Goal: Use online tool/utility: Utilize a website feature to perform a specific function

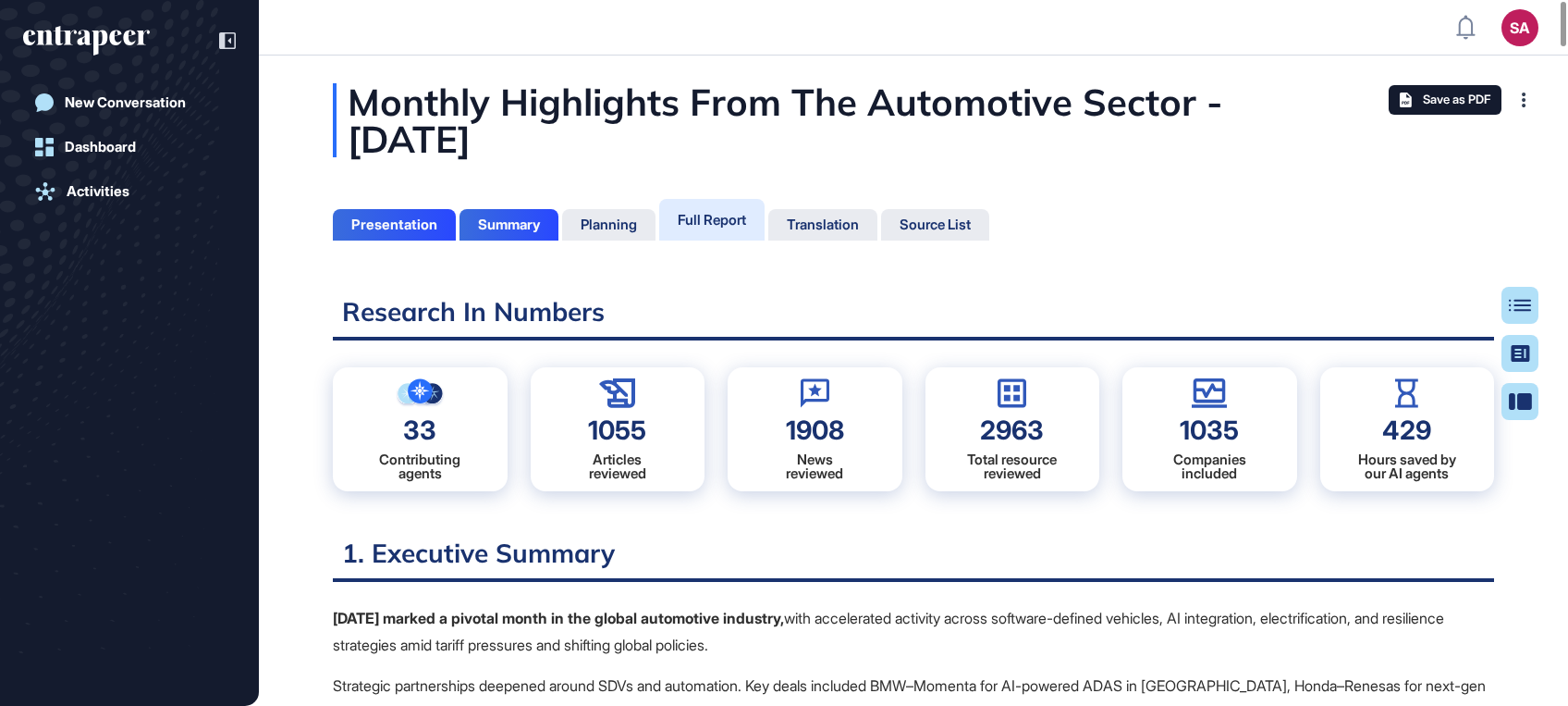
scroll to position [612, 4]
drag, startPoint x: 421, startPoint y: 44, endPoint x: 419, endPoint y: 35, distance: 9.2
click at [419, 35] on header "SA Dashboard Profile My Content Request More Data" at bounding box center [784, 27] width 1568 height 55
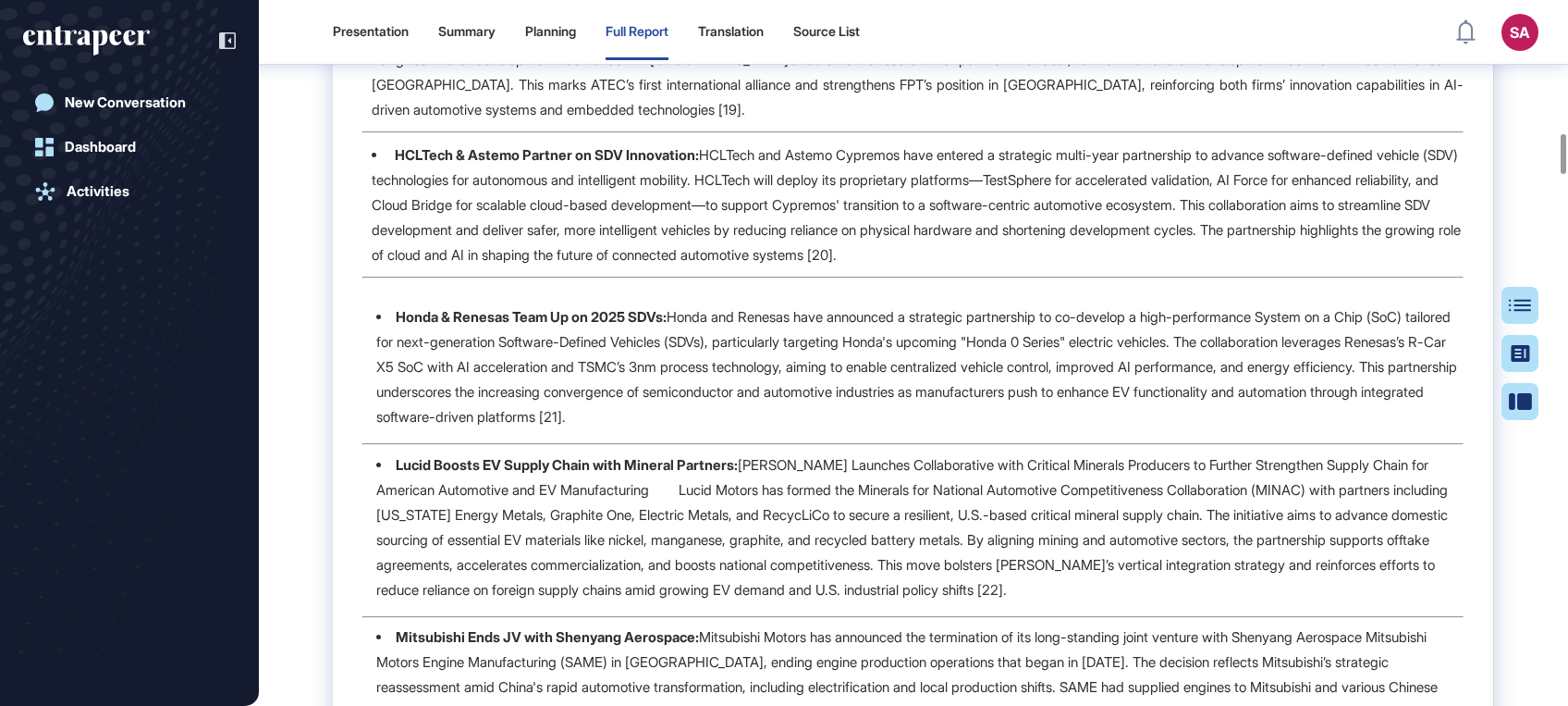
click at [110, 49] on icon "entrapeer-logo" at bounding box center [86, 41] width 127 height 30
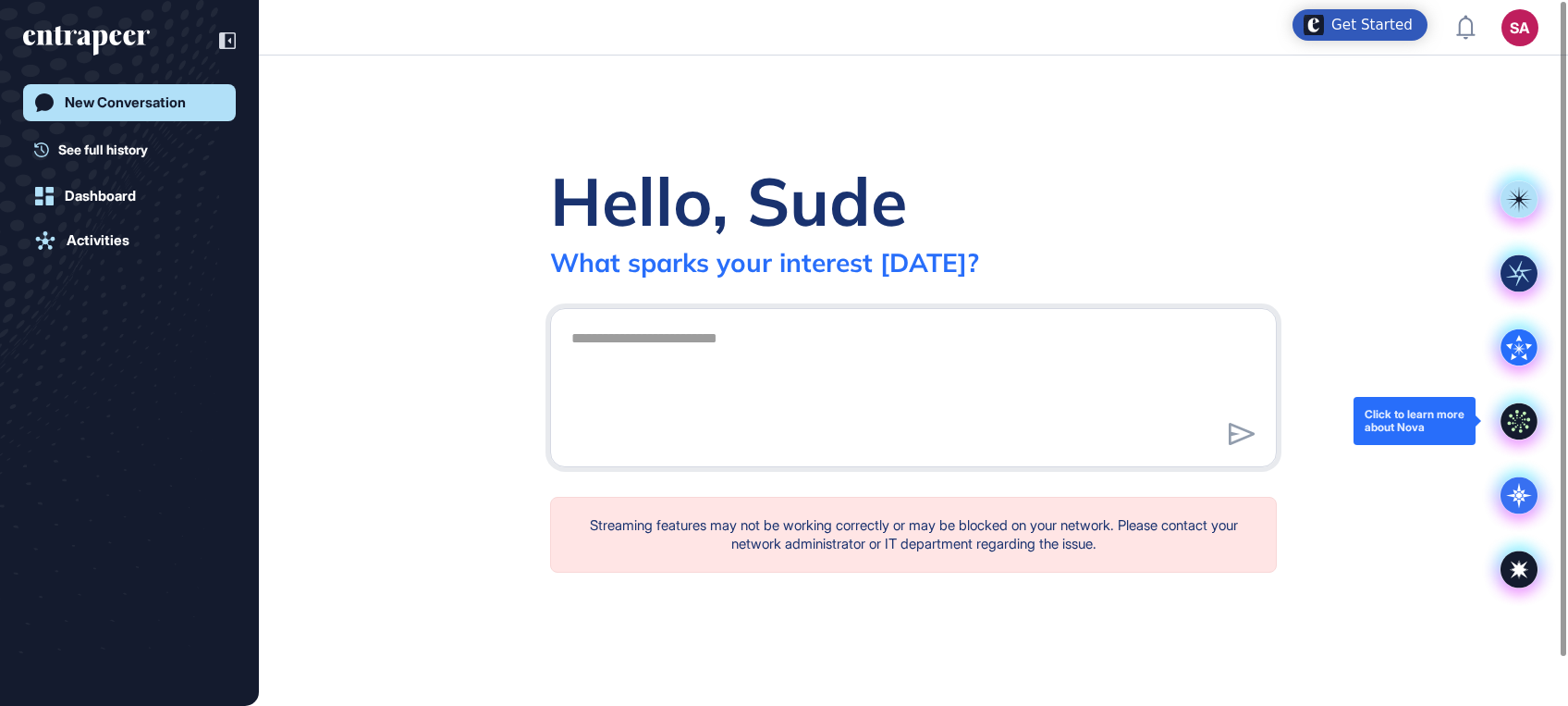
click at [1524, 432] on icon at bounding box center [1519, 421] width 37 height 37
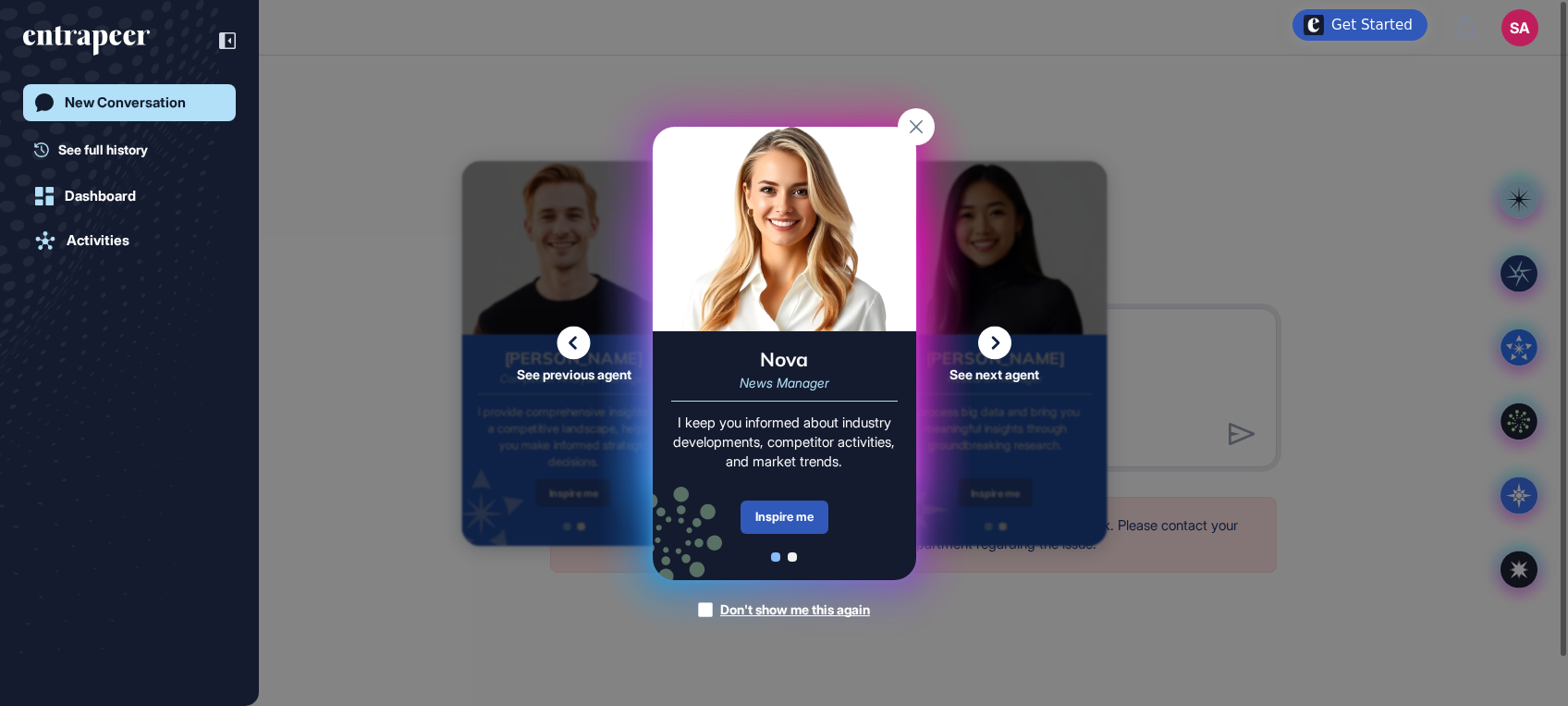
click at [808, 237] on img at bounding box center [784, 229] width 264 height 205
click at [709, 607] on label "Don't show me this again" at bounding box center [784, 610] width 172 height 19
click at [806, 413] on div "I keep you informed about industry developments, competitor activities, and mar…" at bounding box center [784, 442] width 226 height 58
click at [812, 311] on img at bounding box center [784, 229] width 264 height 205
click at [922, 134] on rect at bounding box center [916, 126] width 37 height 37
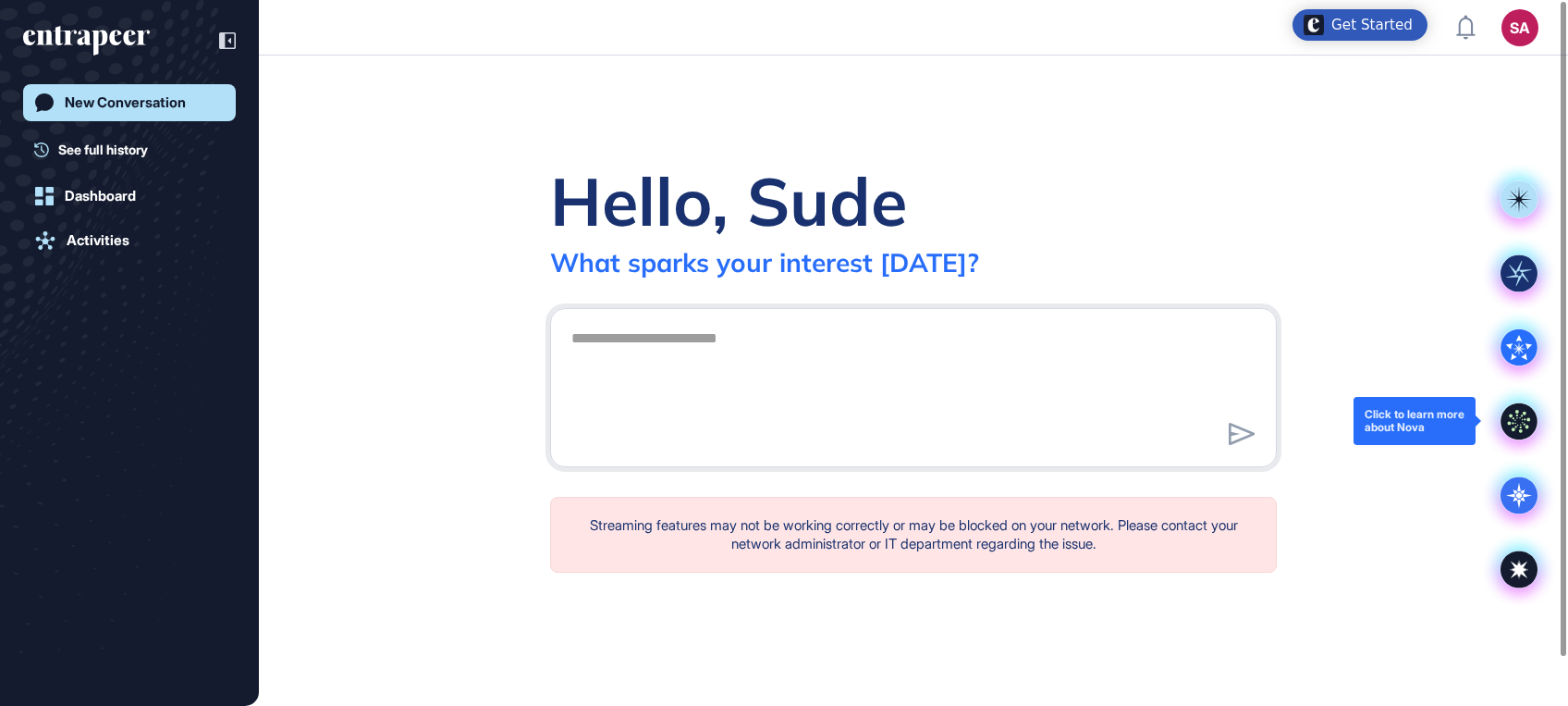
click at [1523, 428] on icon at bounding box center [1519, 421] width 37 height 37
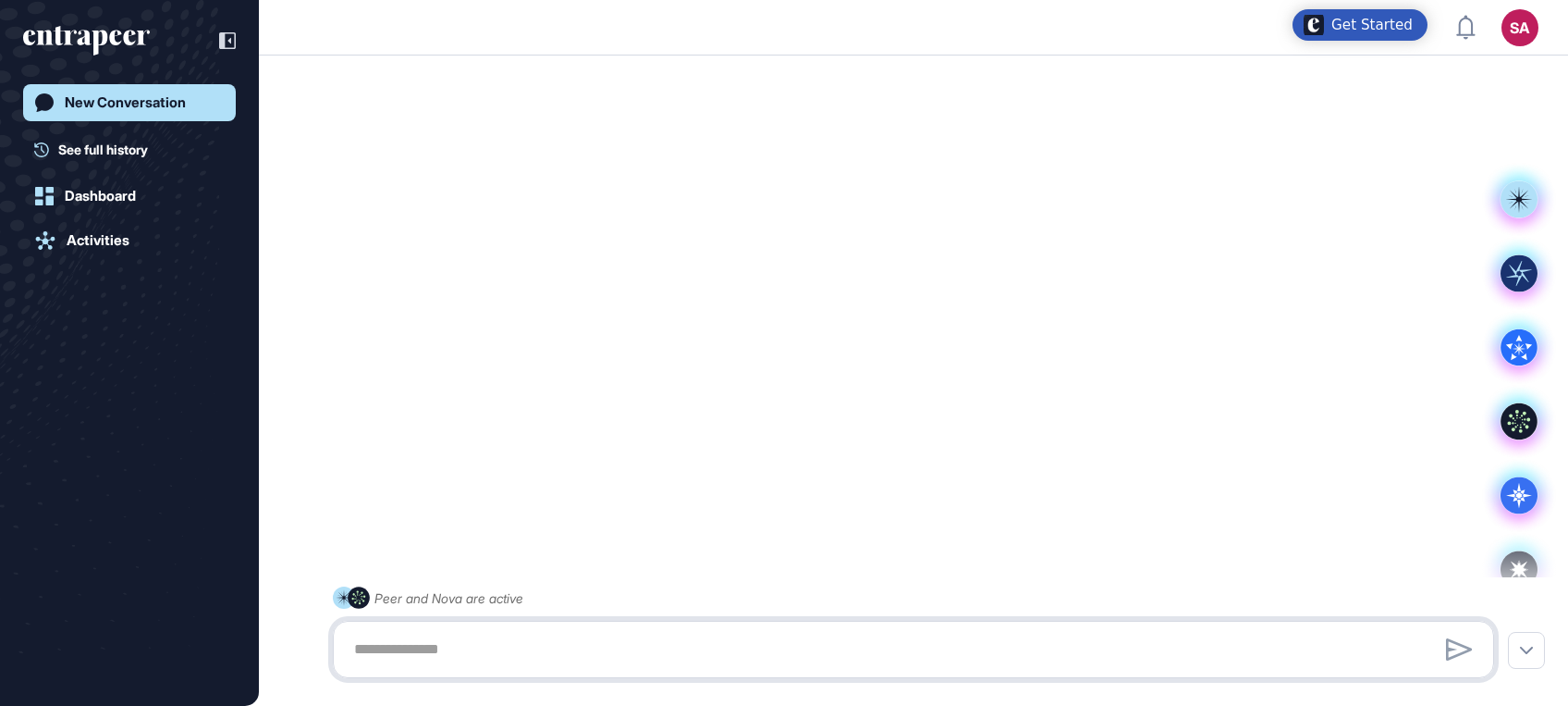
click at [588, 635] on textarea at bounding box center [914, 649] width 1141 height 37
click at [583, 652] on textarea at bounding box center [914, 649] width 1141 height 37
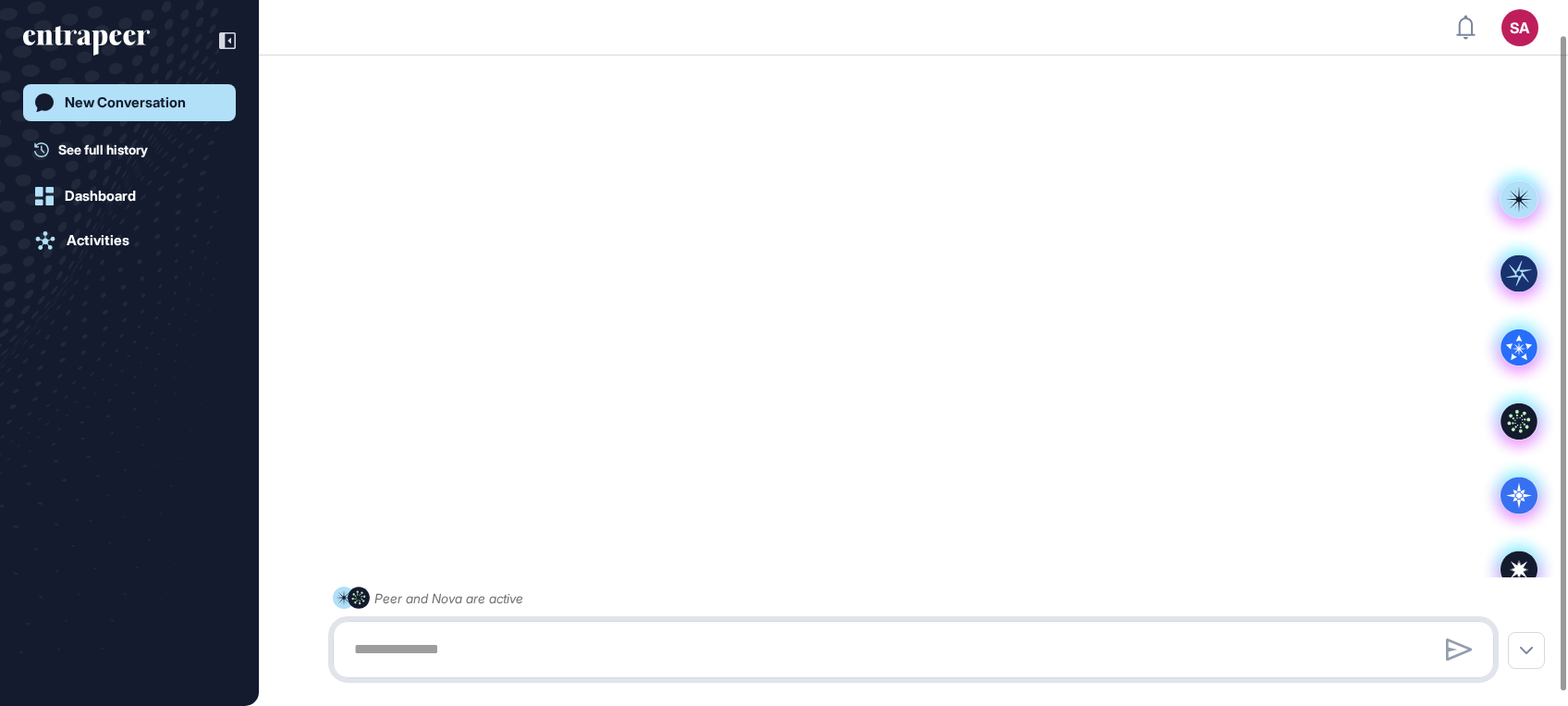
scroll to position [37, 0]
paste textarea "**********"
type textarea "**********"
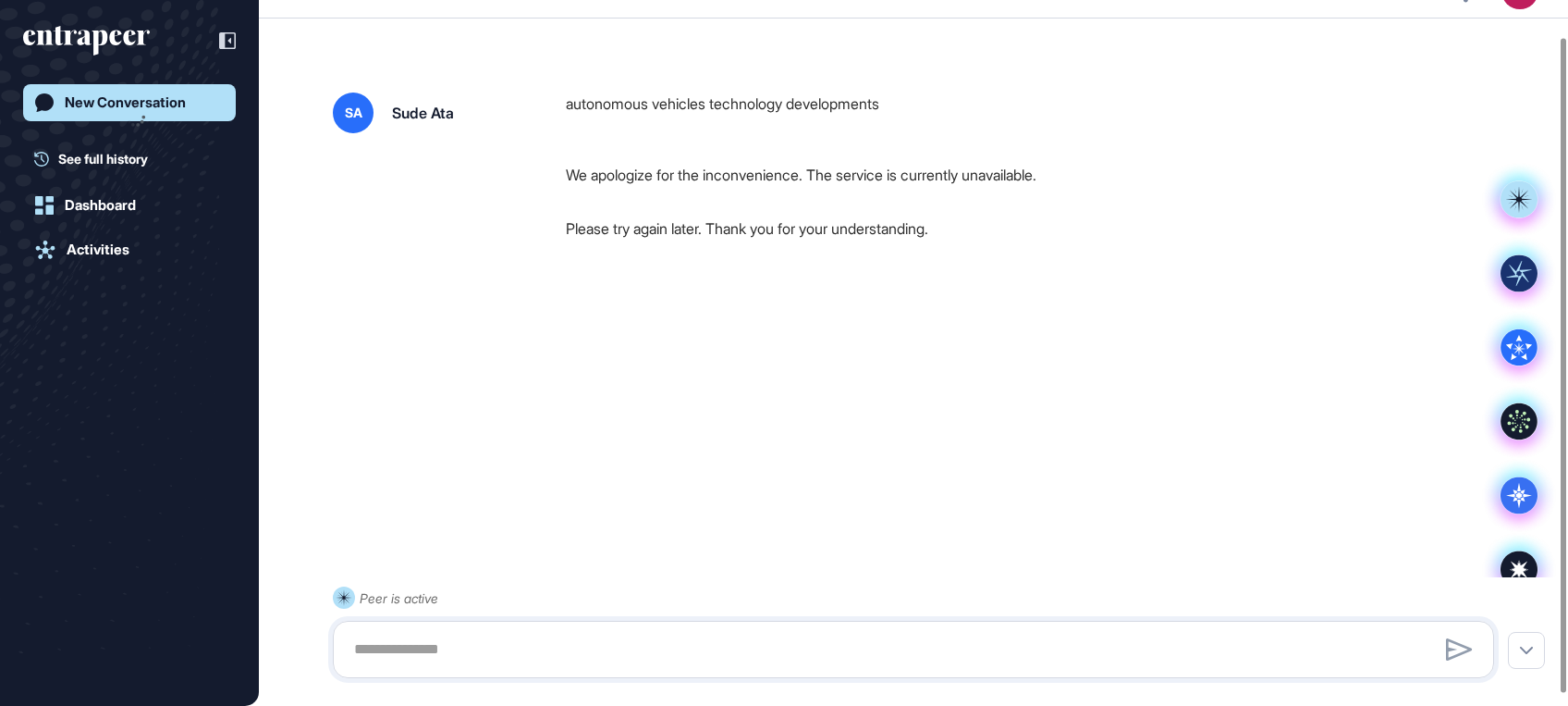
scroll to position [52, 0]
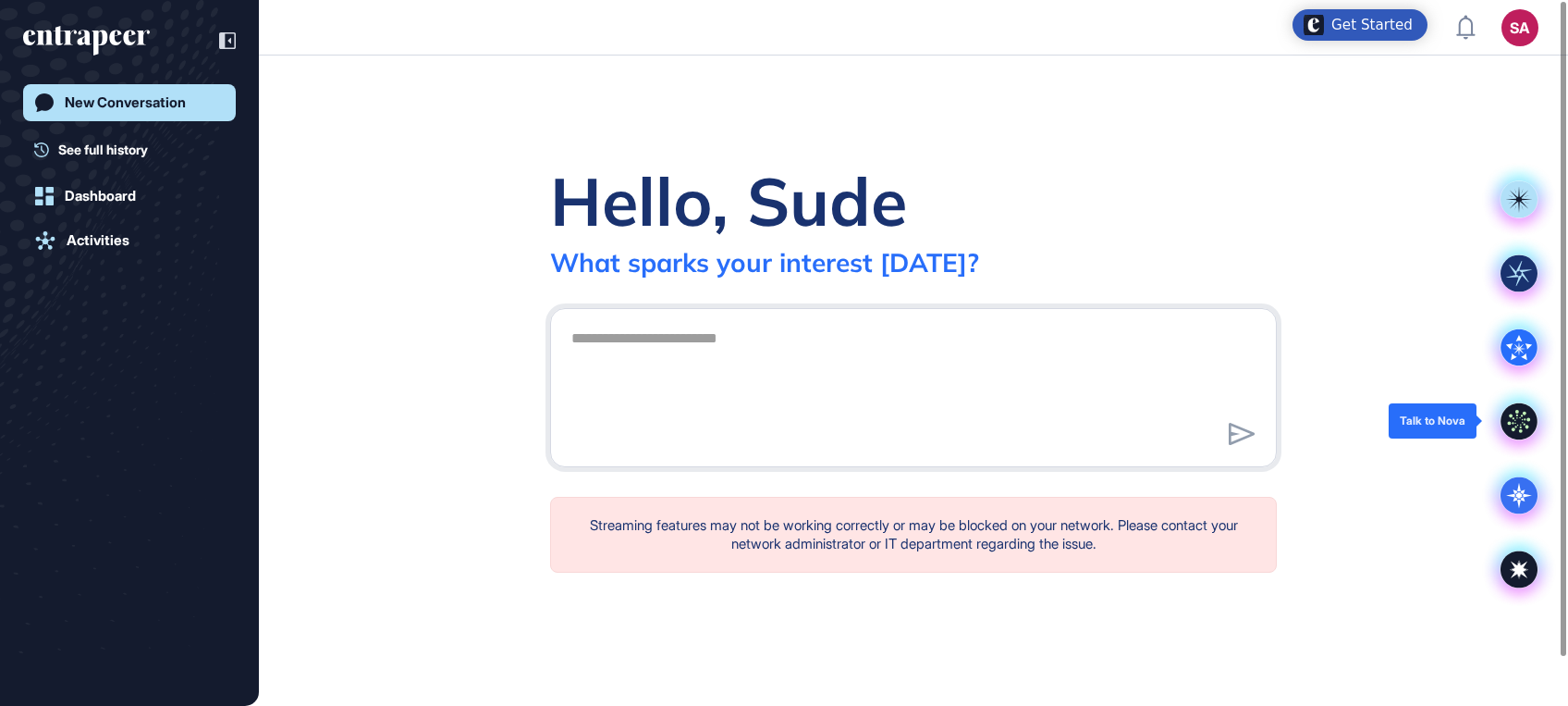
click at [1529, 415] on icon at bounding box center [1519, 421] width 37 height 37
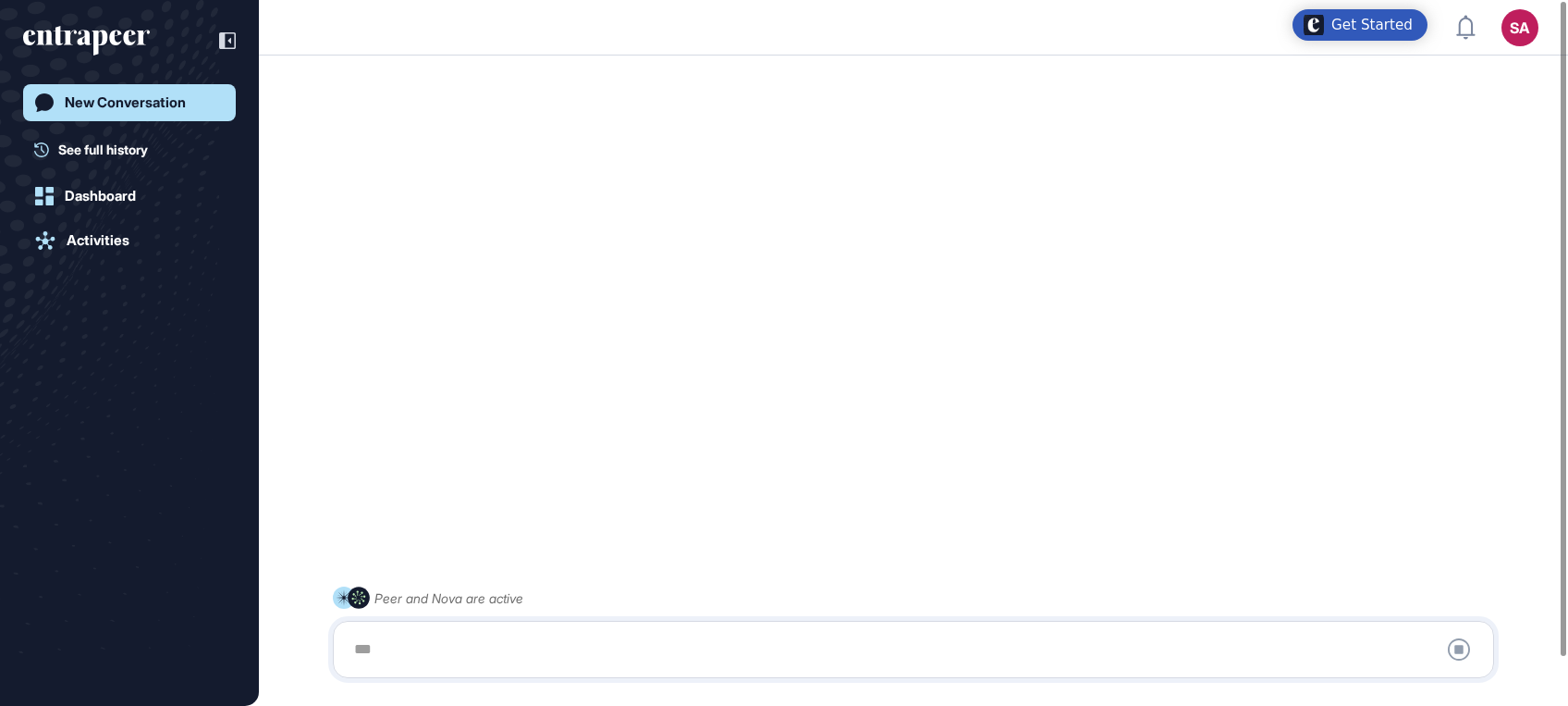
click at [629, 650] on div at bounding box center [914, 649] width 1141 height 37
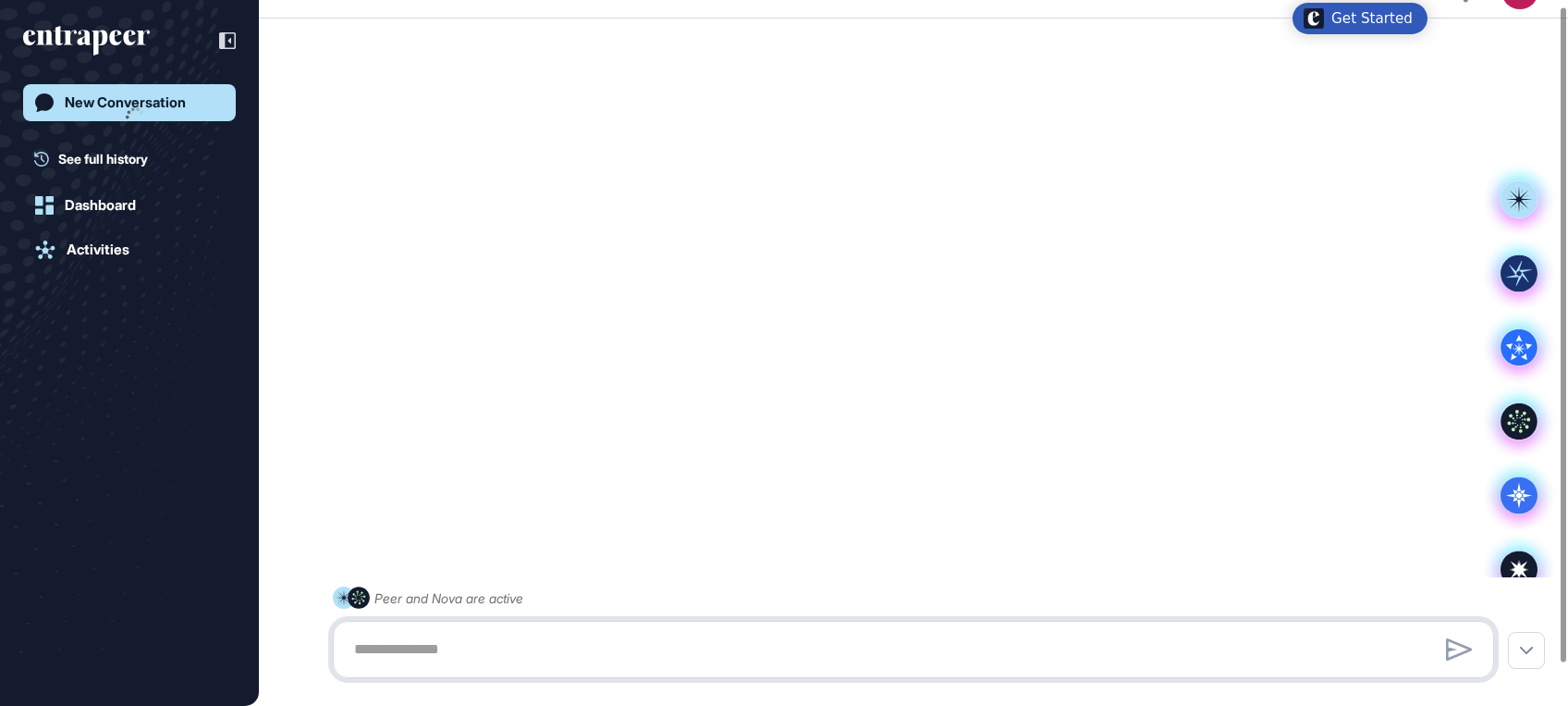
drag, startPoint x: 741, startPoint y: 391, endPoint x: 621, endPoint y: 640, distance: 276.4
click at [621, 640] on textarea at bounding box center [914, 649] width 1141 height 37
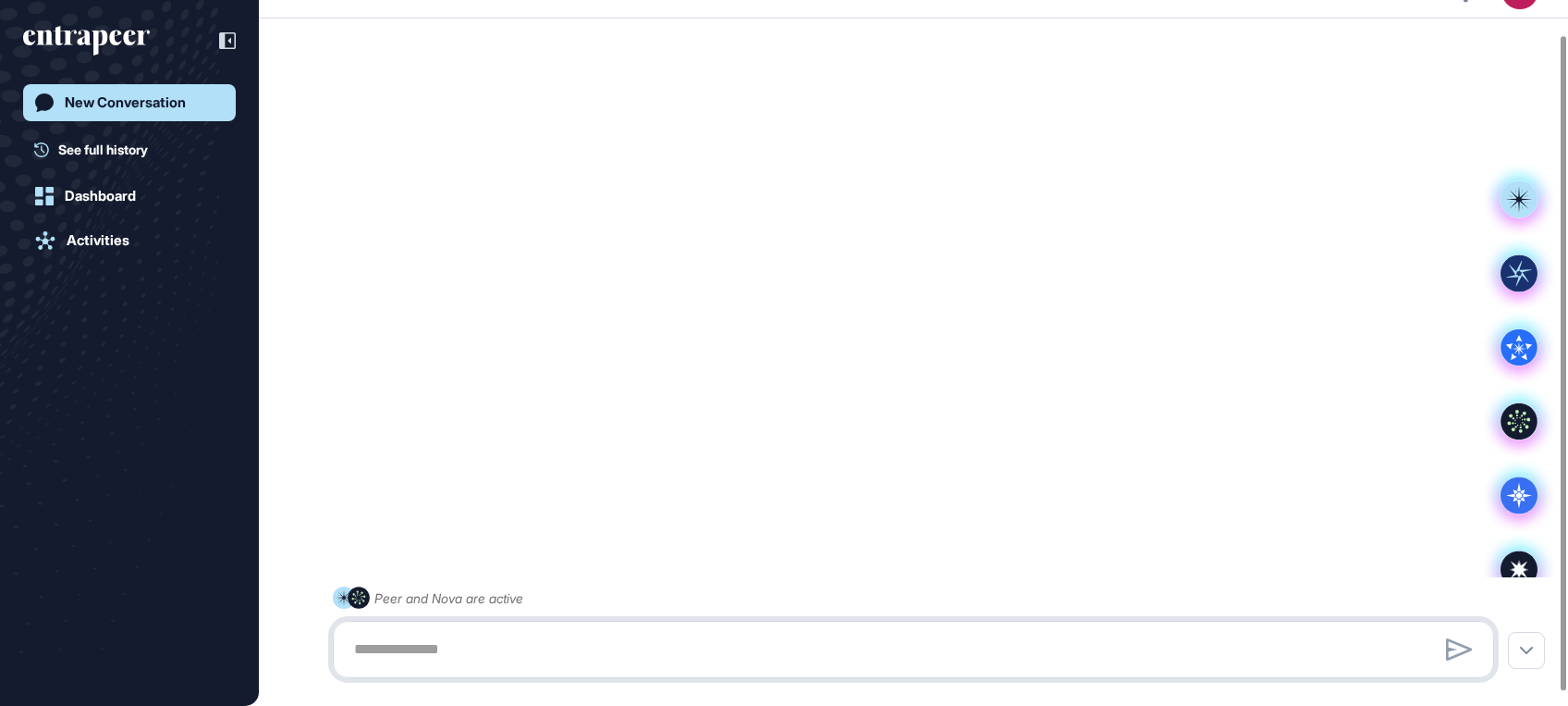
scroll to position [37, 0]
paste textarea "**********"
type textarea "**********"
click at [1454, 640] on icon at bounding box center [1459, 650] width 27 height 23
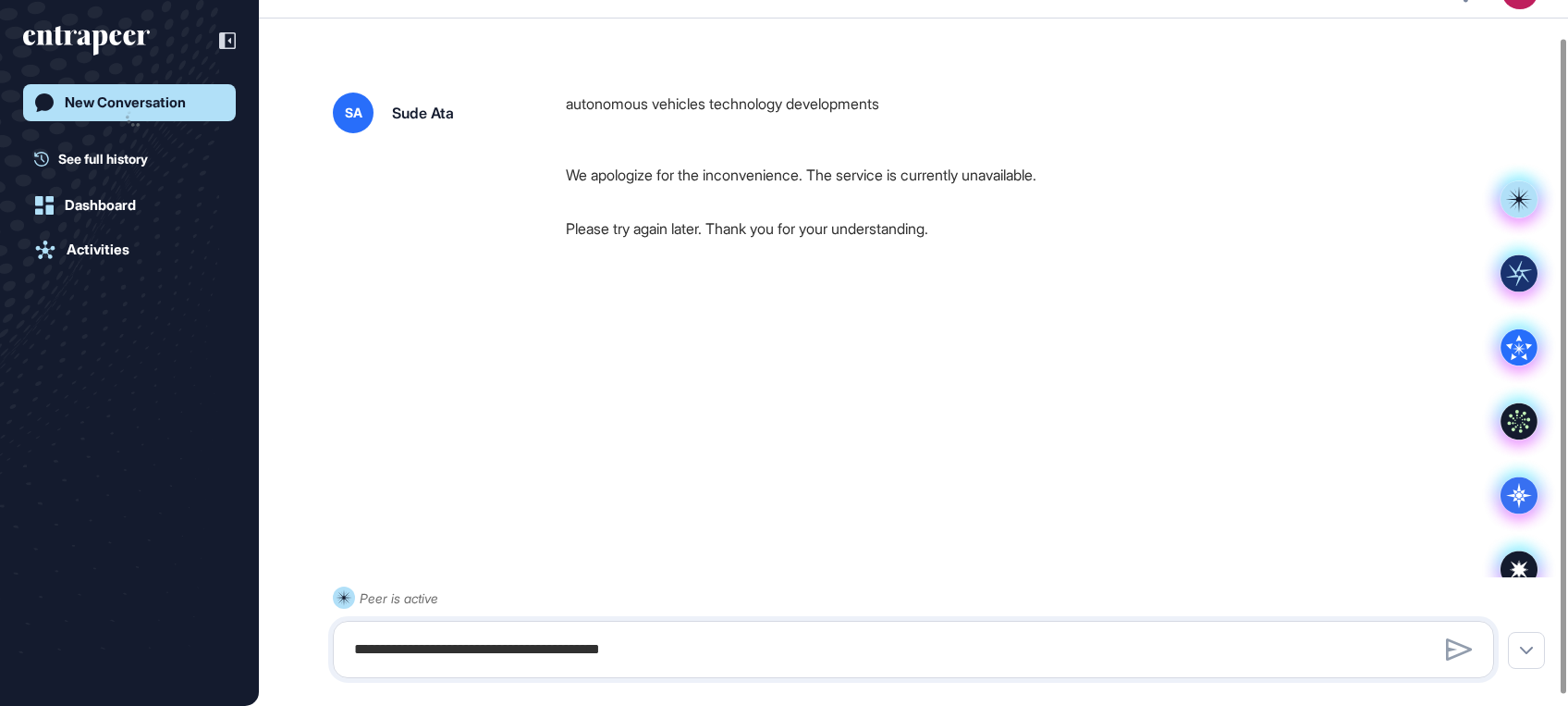
scroll to position [52, 0]
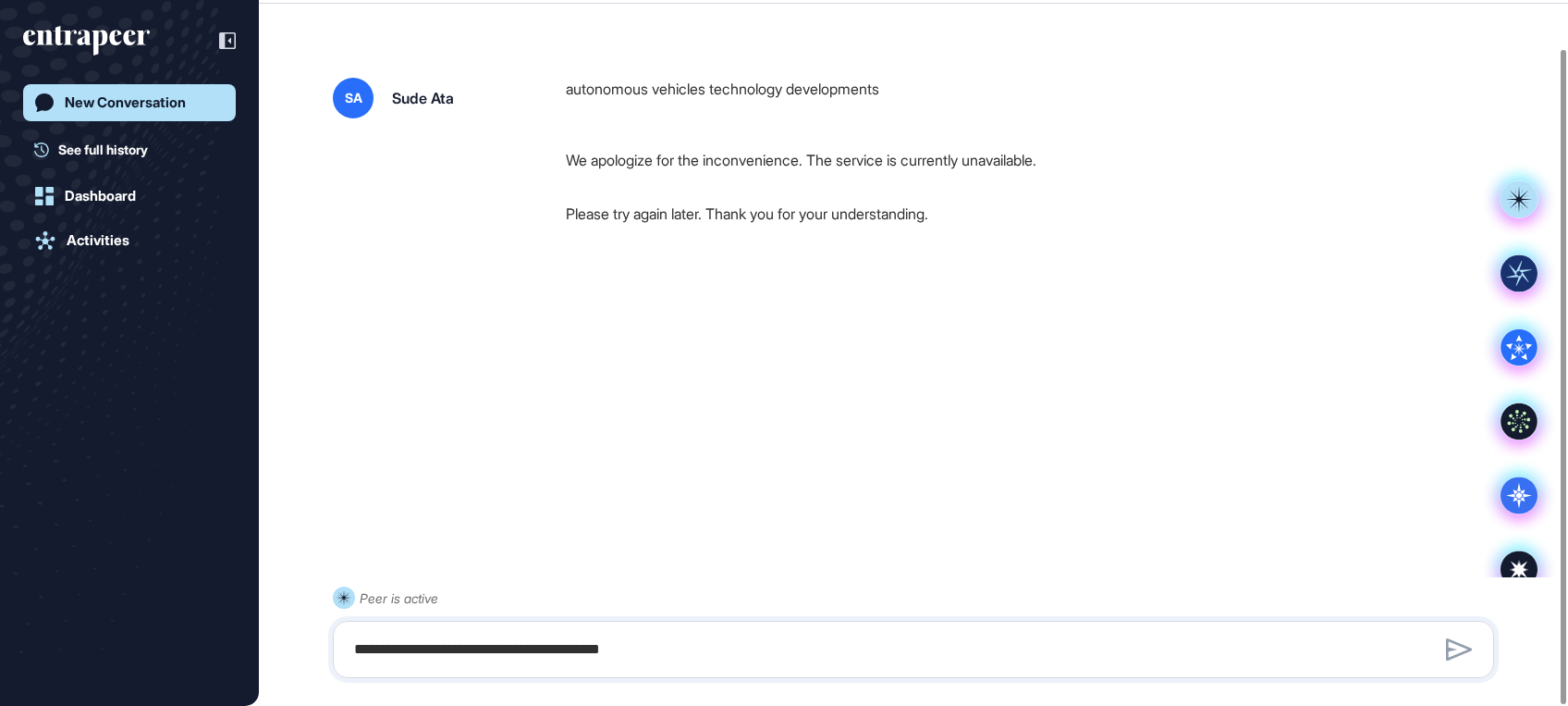
click at [957, 214] on p "Please try again later. Thank you for your understanding." at bounding box center [1037, 214] width 943 height 24
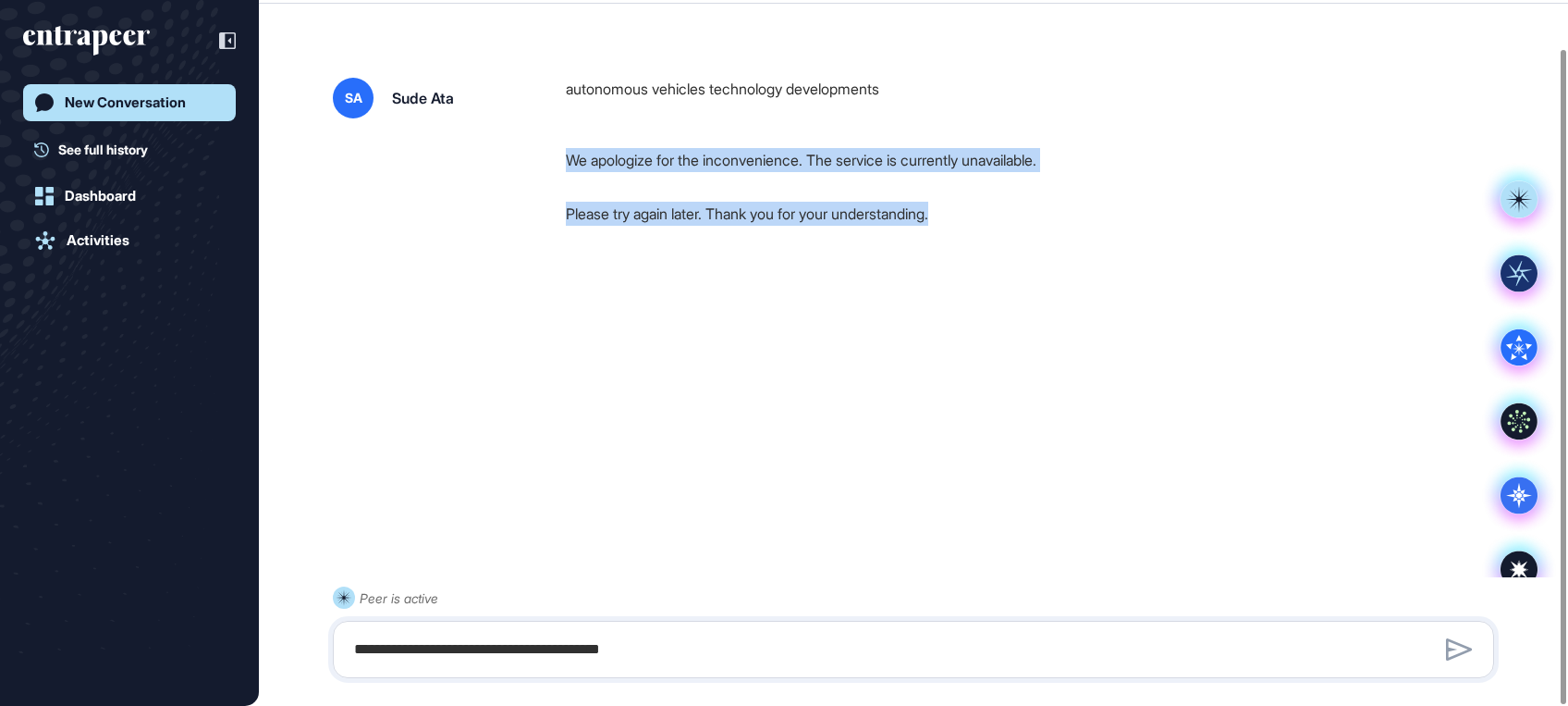
drag, startPoint x: 955, startPoint y: 214, endPoint x: 567, endPoint y: 158, distance: 392.0
click at [567, 158] on div "We apologize for the inconvenience. The service is currently unavailable. Pleas…" at bounding box center [1037, 187] width 943 height 78
copy div "We apologize for the inconvenience. The service is currently unavailable. Pleas…"
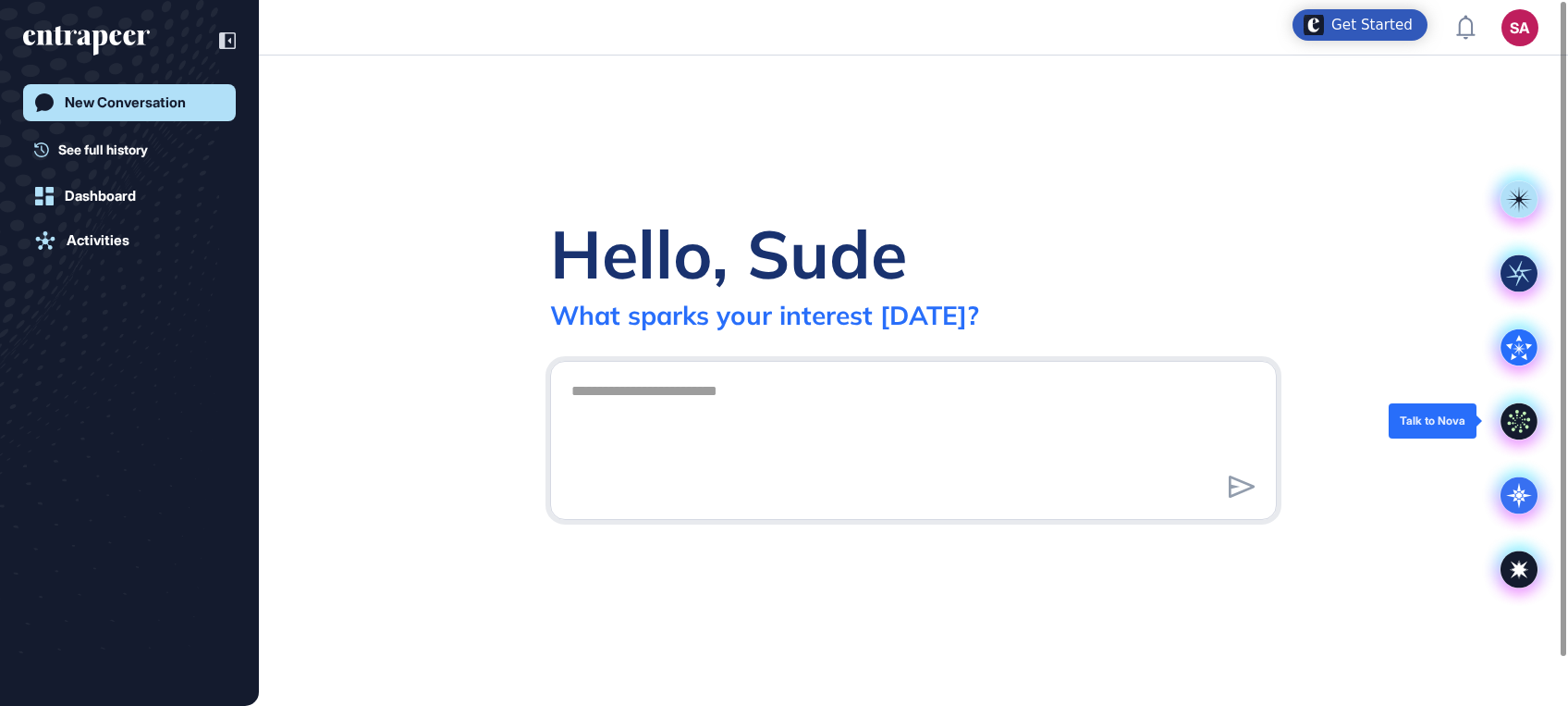
click at [1517, 422] on icon at bounding box center [1519, 421] width 37 height 37
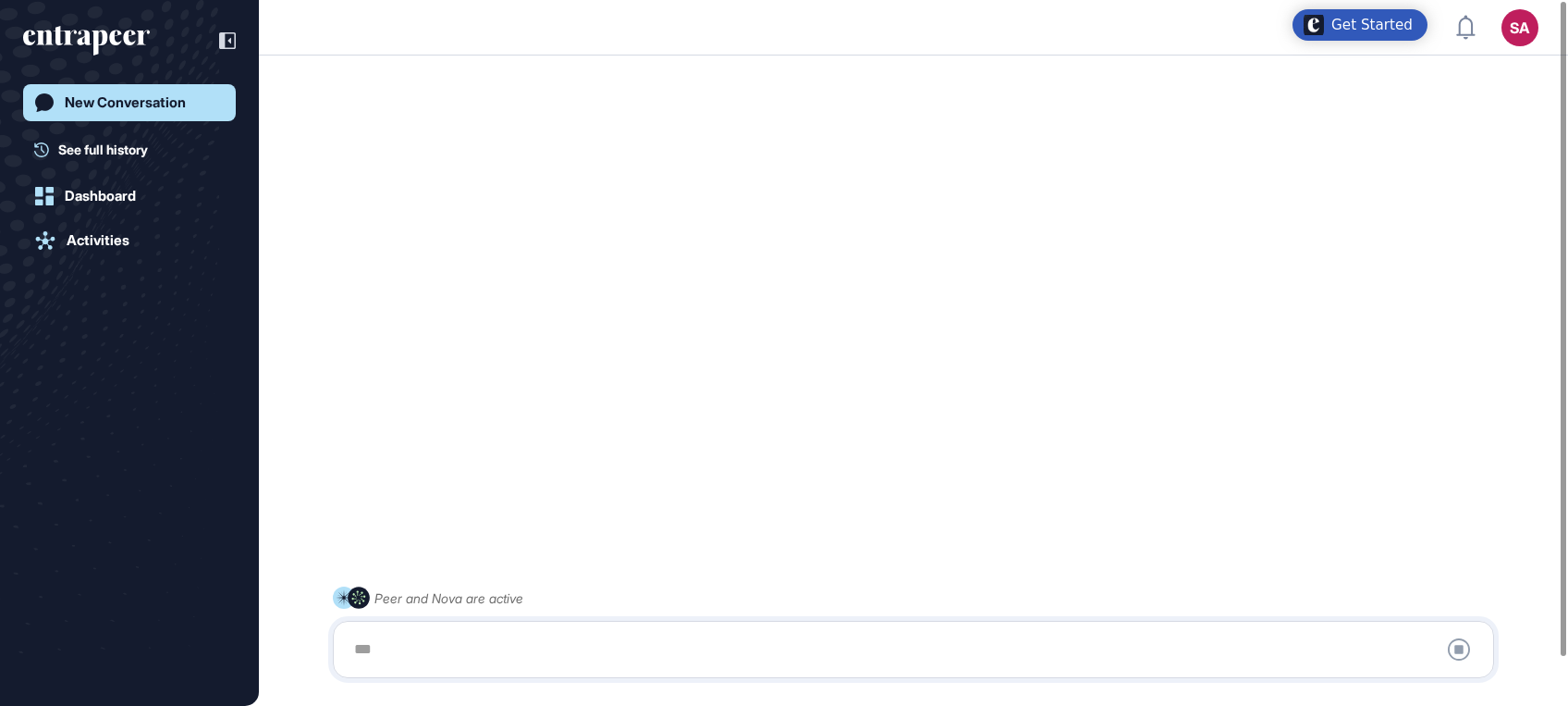
click at [108, 40] on icon "entrapeer-logo" at bounding box center [86, 41] width 127 height 30
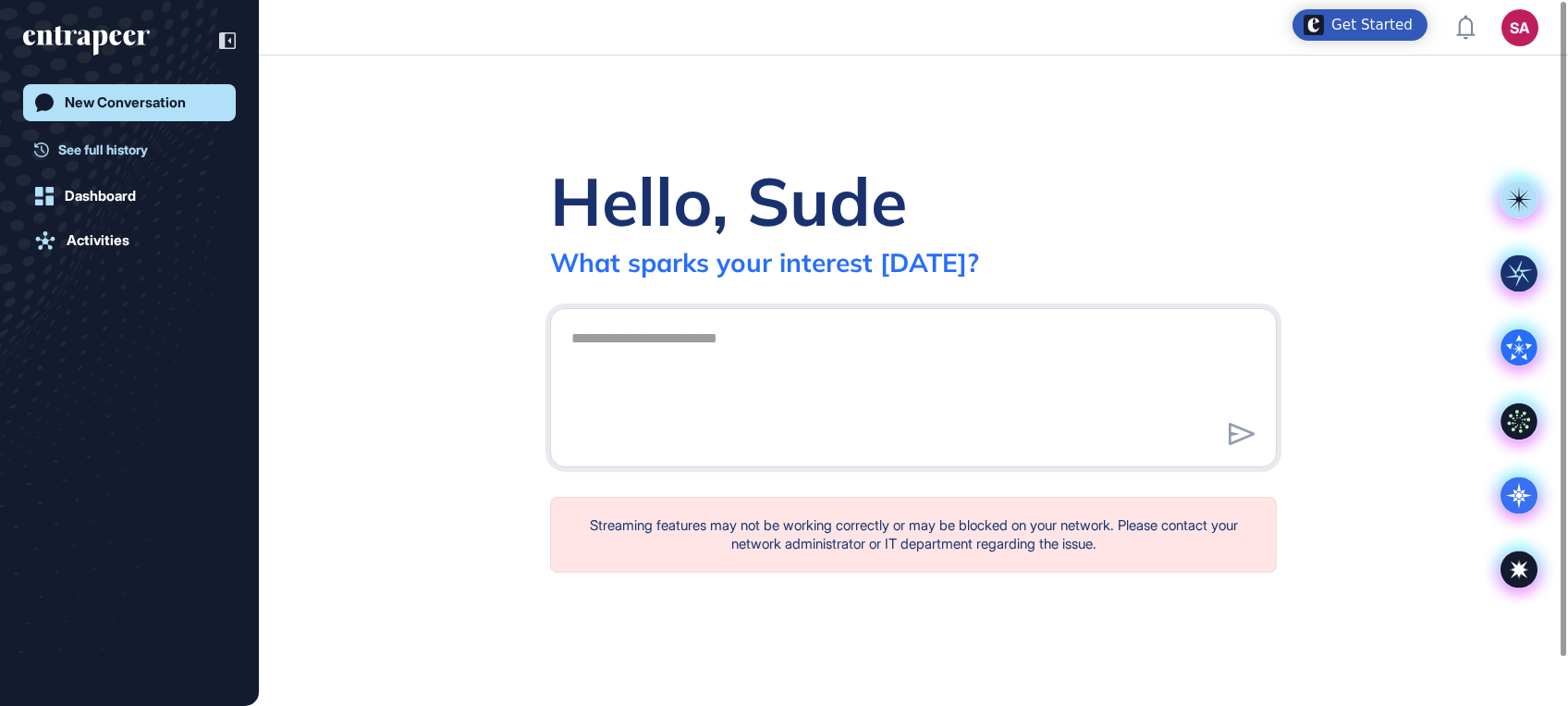
click at [128, 148] on span "See full history" at bounding box center [103, 149] width 90 height 20
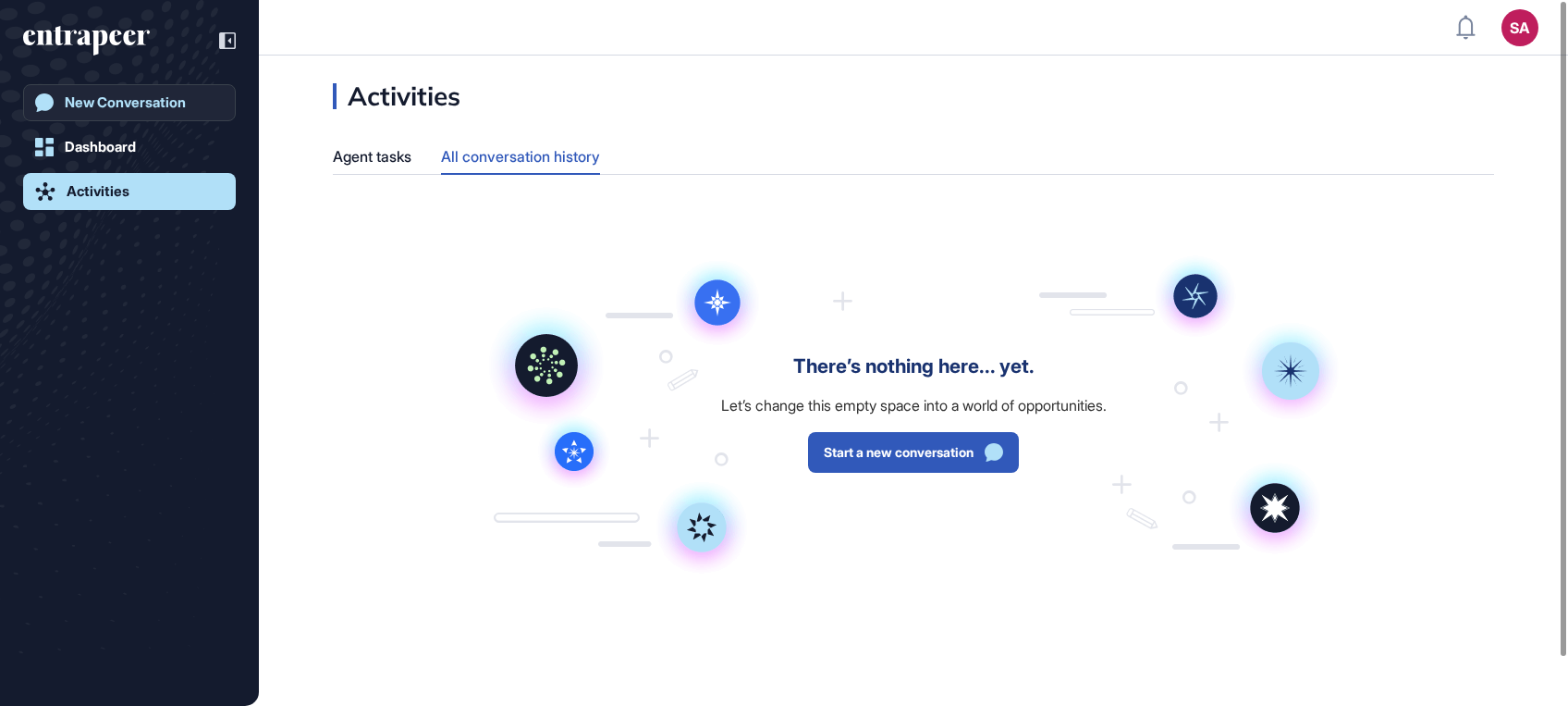
click at [129, 98] on div "New Conversation" at bounding box center [125, 103] width 121 height 17
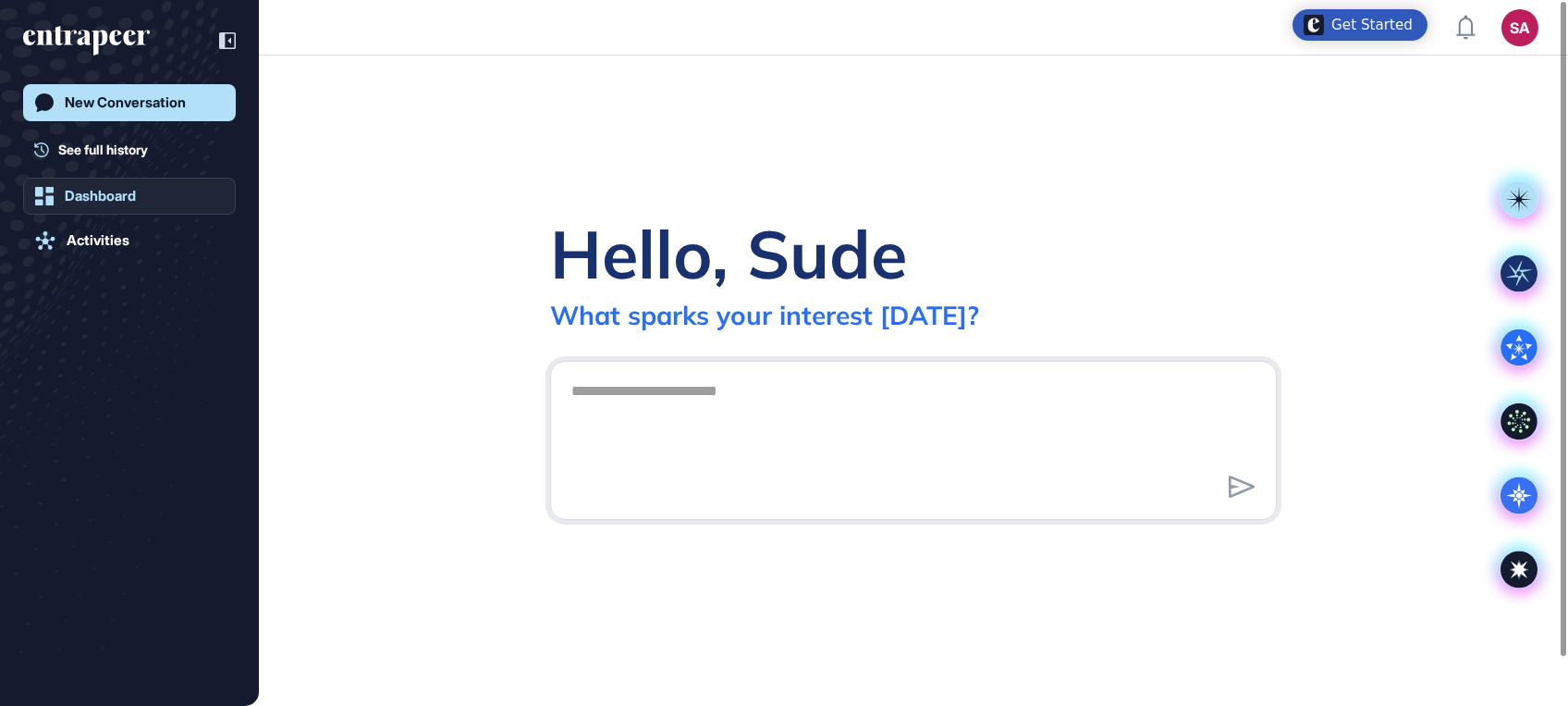
click at [124, 185] on link "Dashboard" at bounding box center [129, 195] width 213 height 37
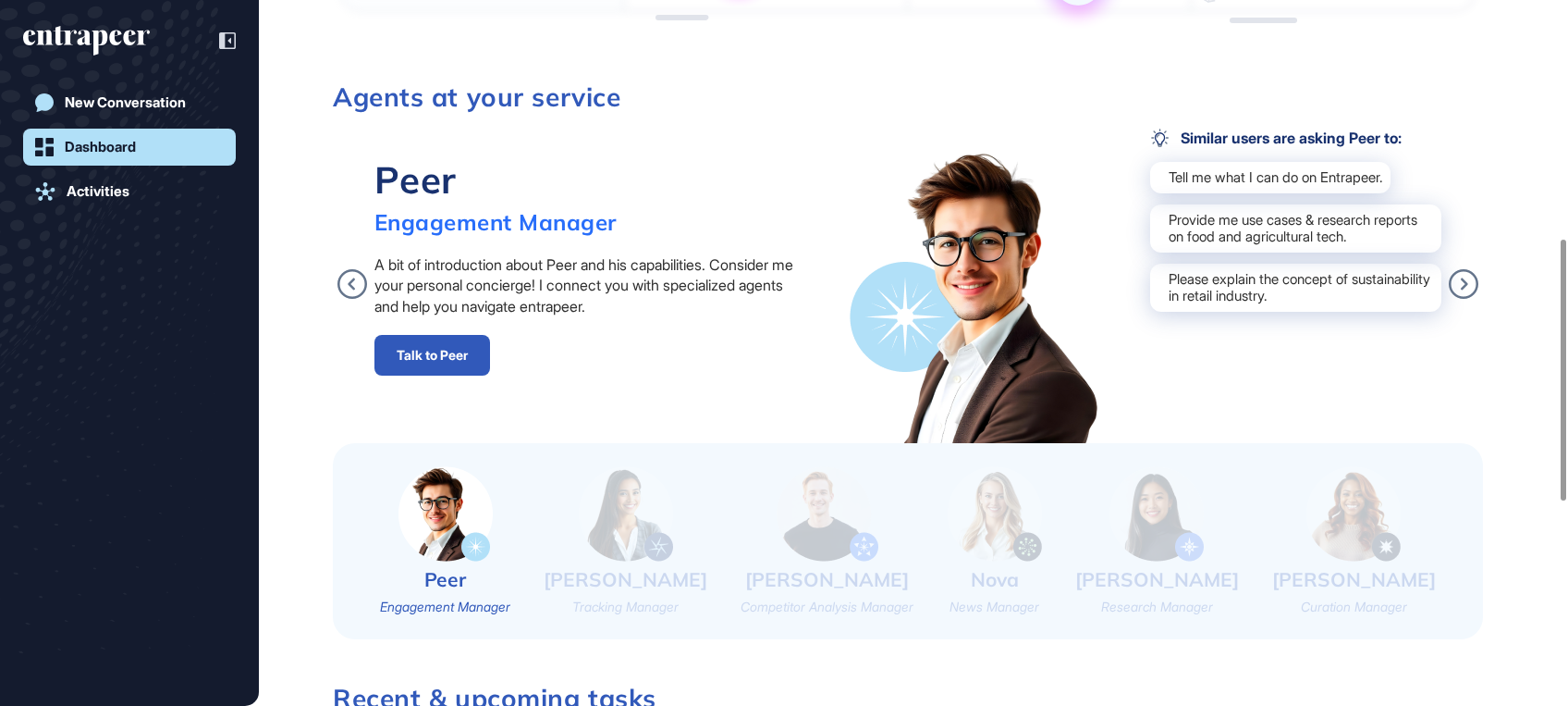
scroll to position [1195, 0]
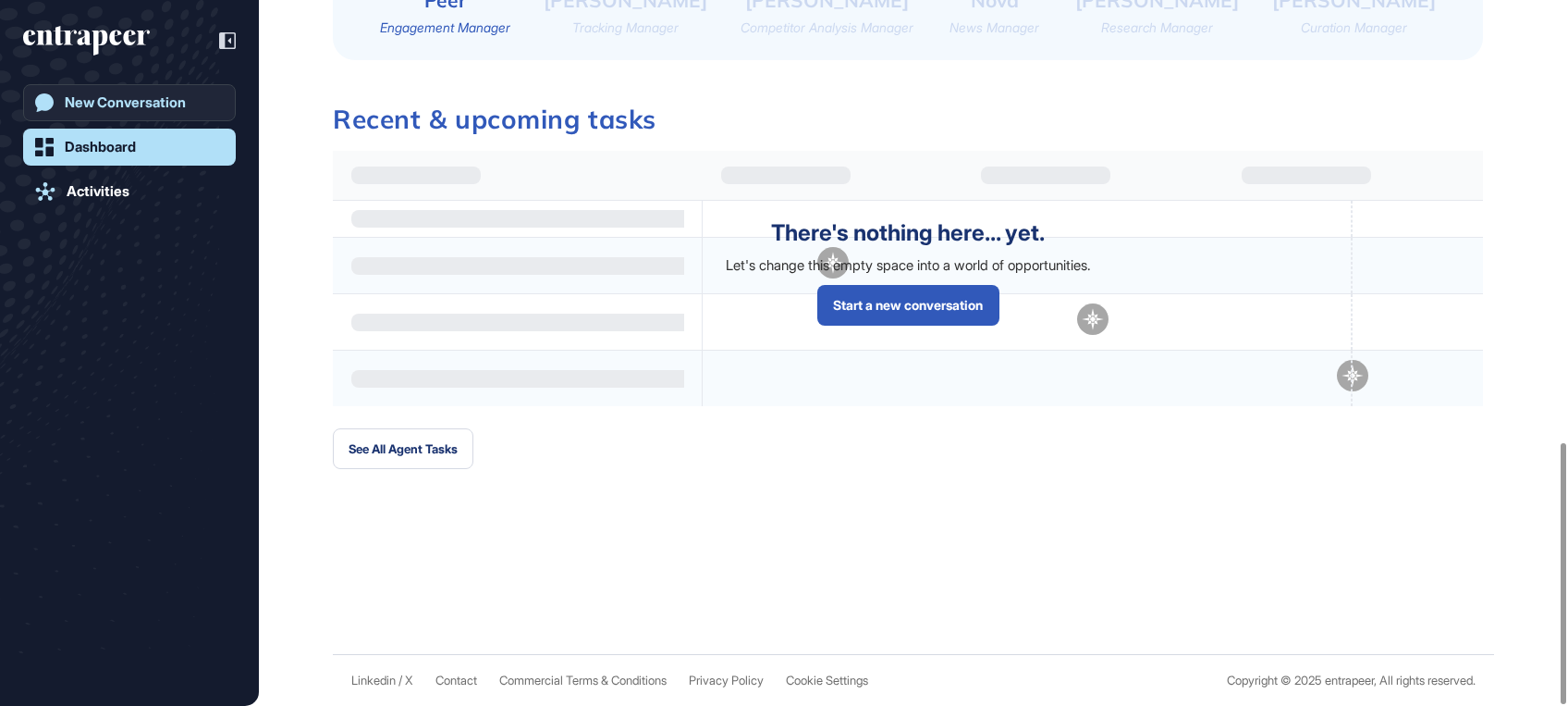
click at [96, 106] on div "New Conversation" at bounding box center [125, 103] width 121 height 17
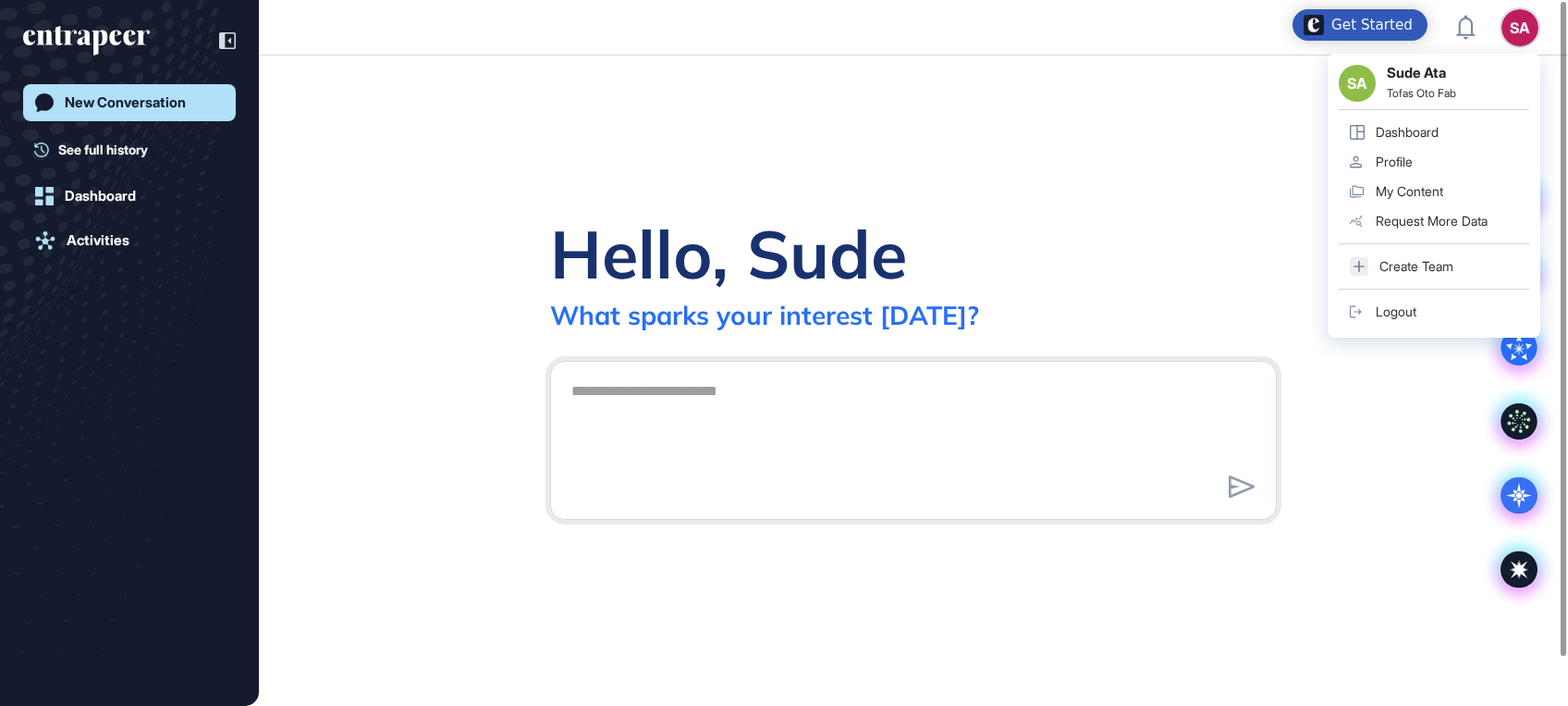
click at [1512, 32] on div "SA" at bounding box center [1520, 27] width 37 height 37
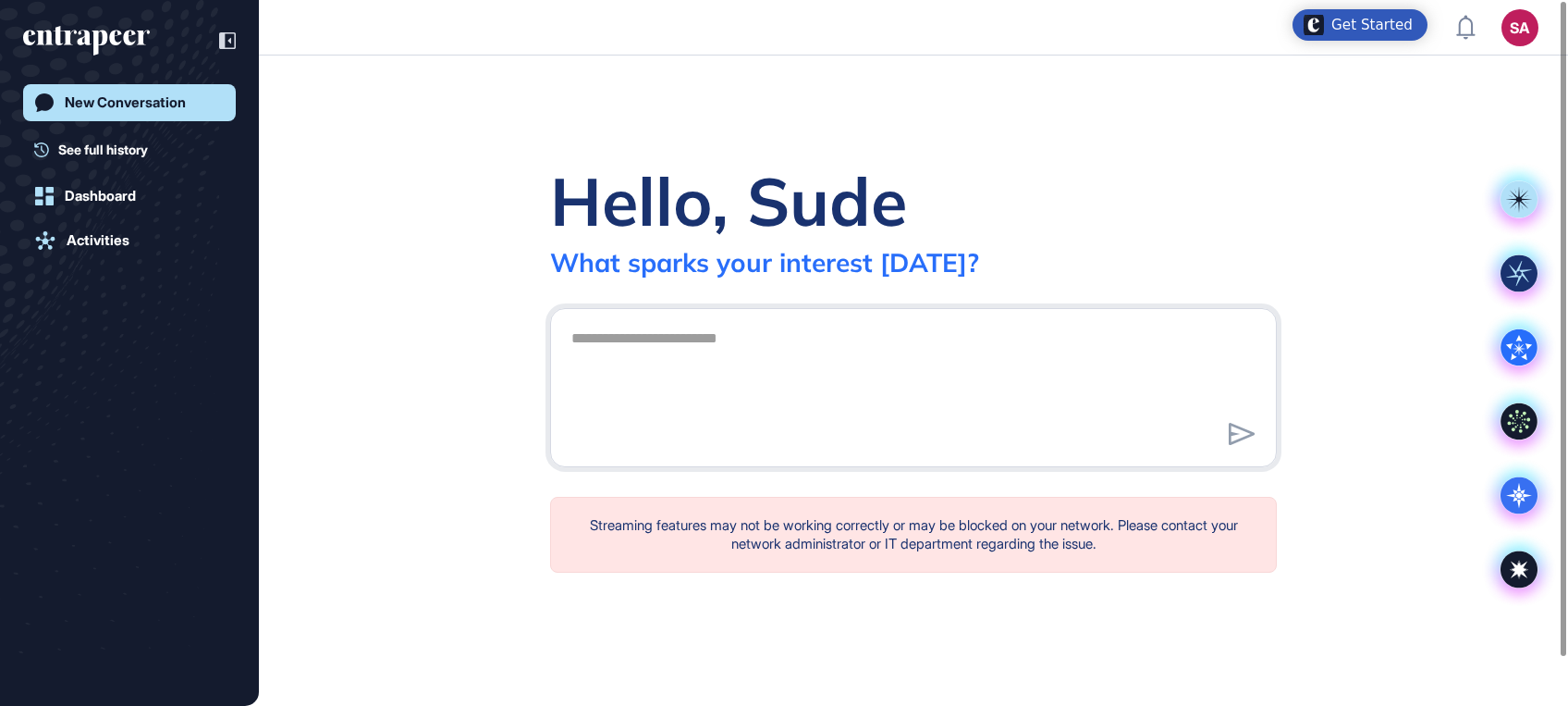
click at [1061, 185] on div "Hello, Sude What sparks your interest today?" at bounding box center [913, 219] width 727 height 119
click at [1519, 429] on icon at bounding box center [1518, 422] width 23 height 23
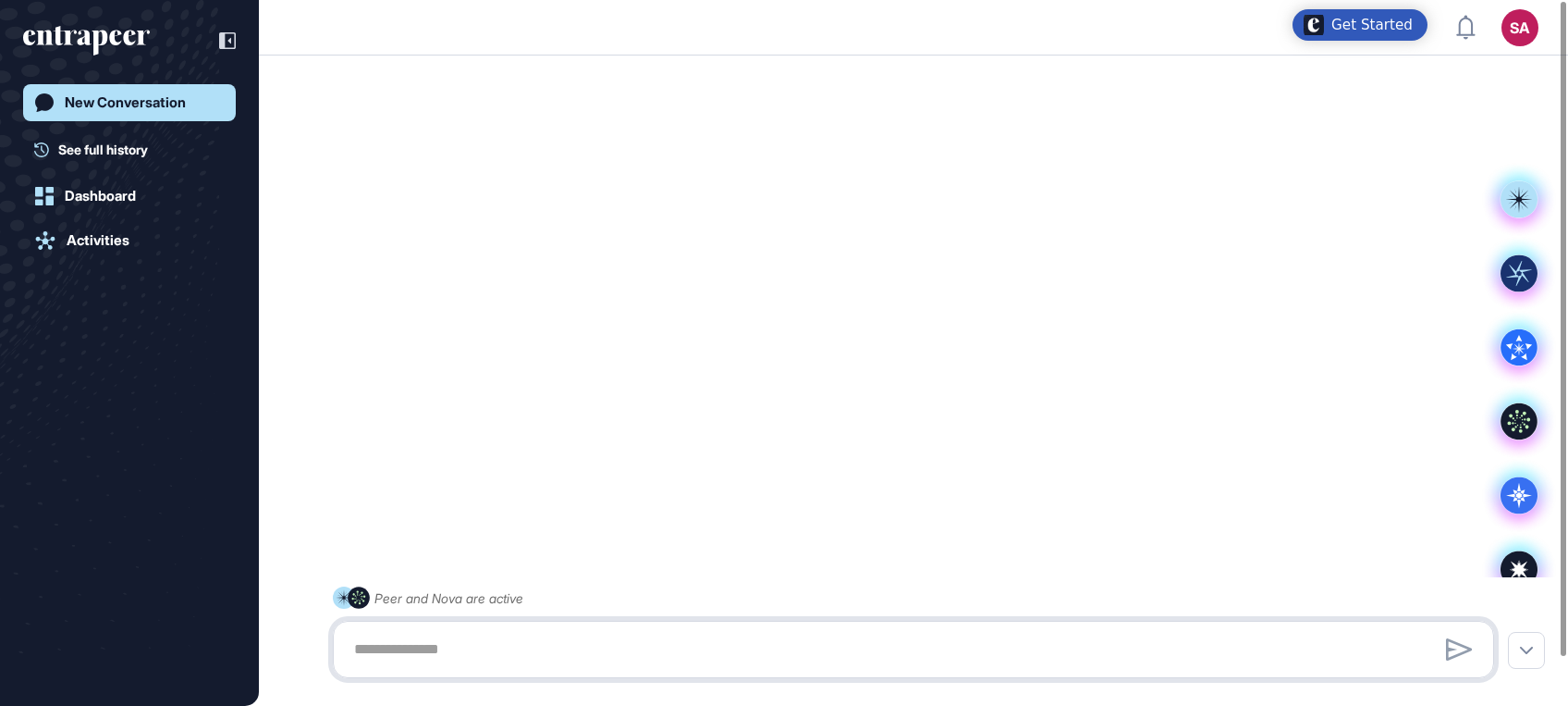
click at [766, 649] on textarea at bounding box center [914, 649] width 1141 height 37
click at [575, 648] on textarea at bounding box center [914, 649] width 1141 height 37
paste textarea "**********"
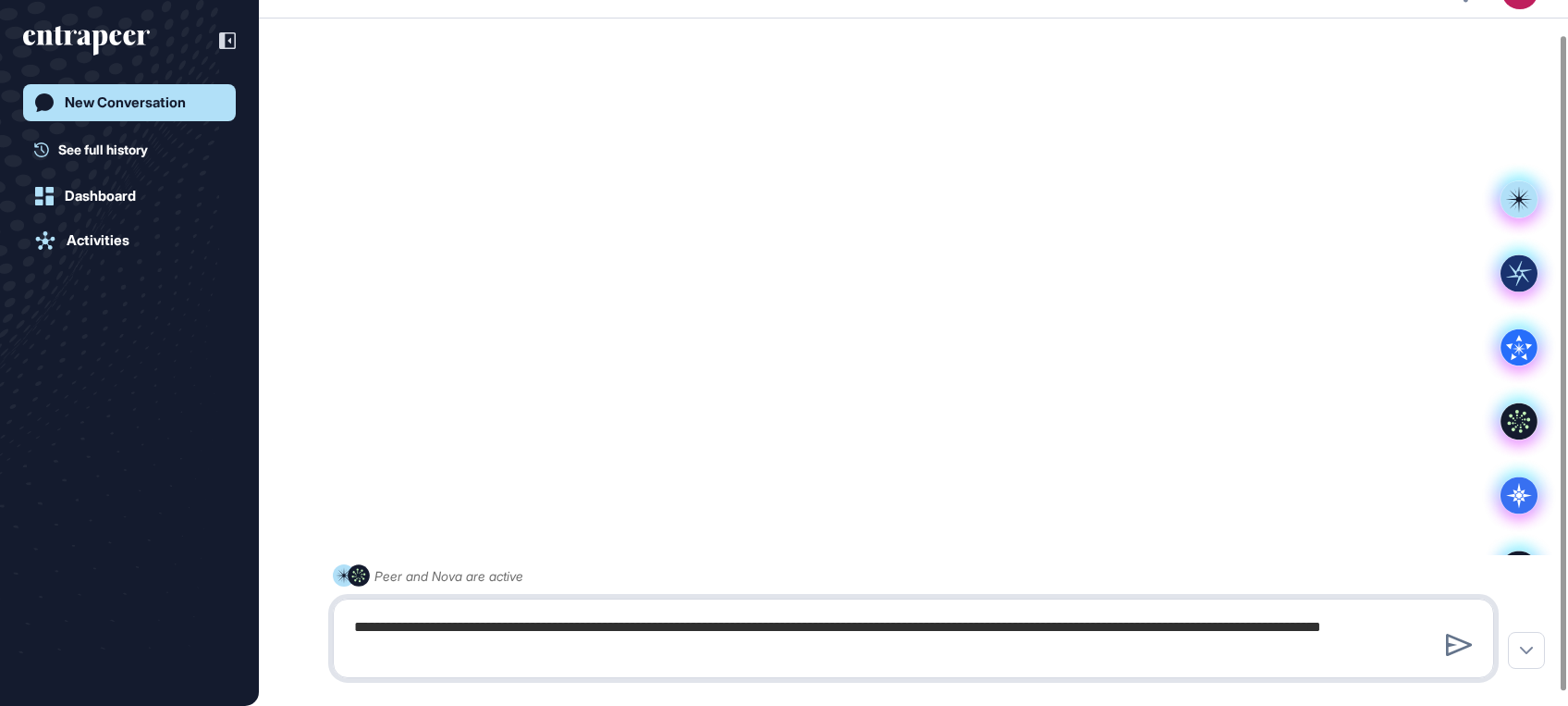
type textarea "**********"
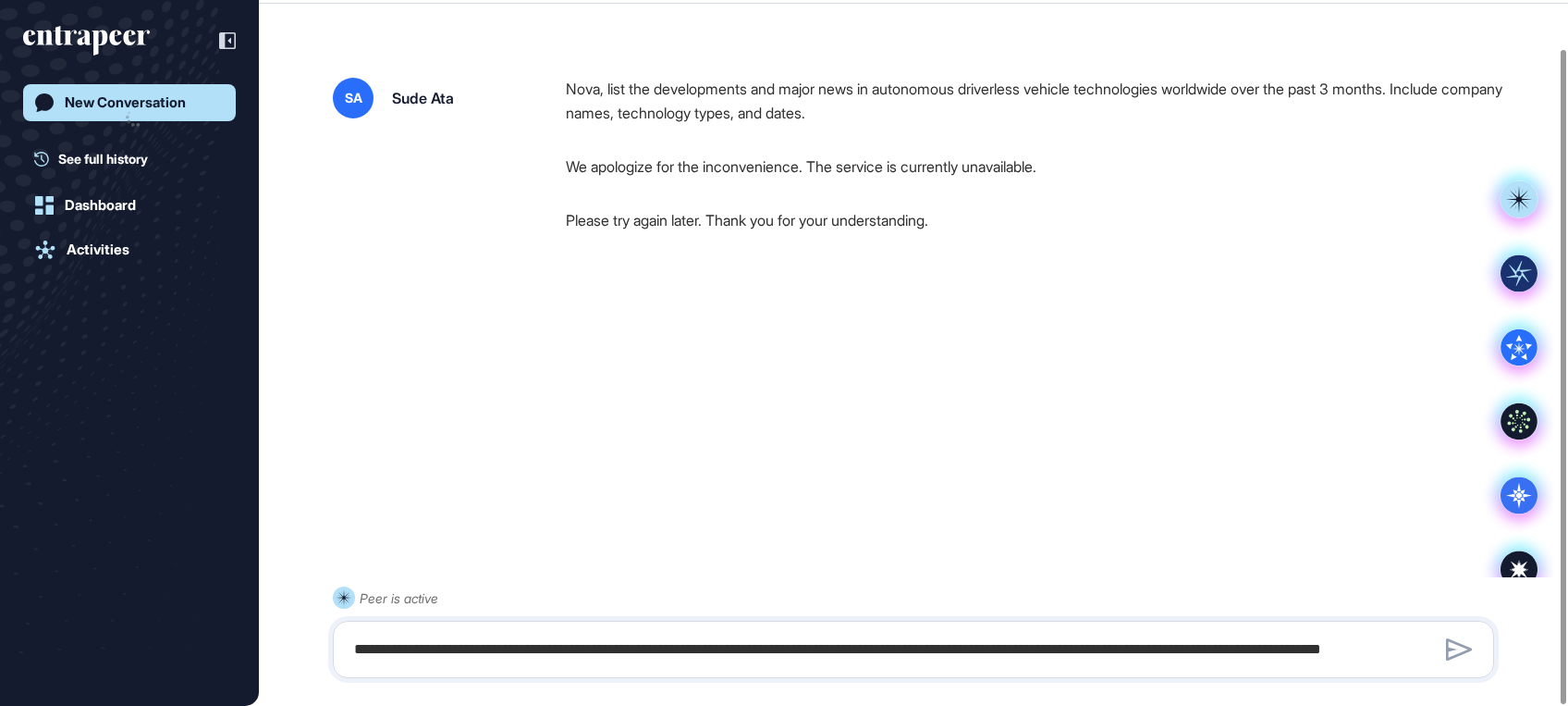
scroll to position [52, 0]
